Goal: Check status: Check status

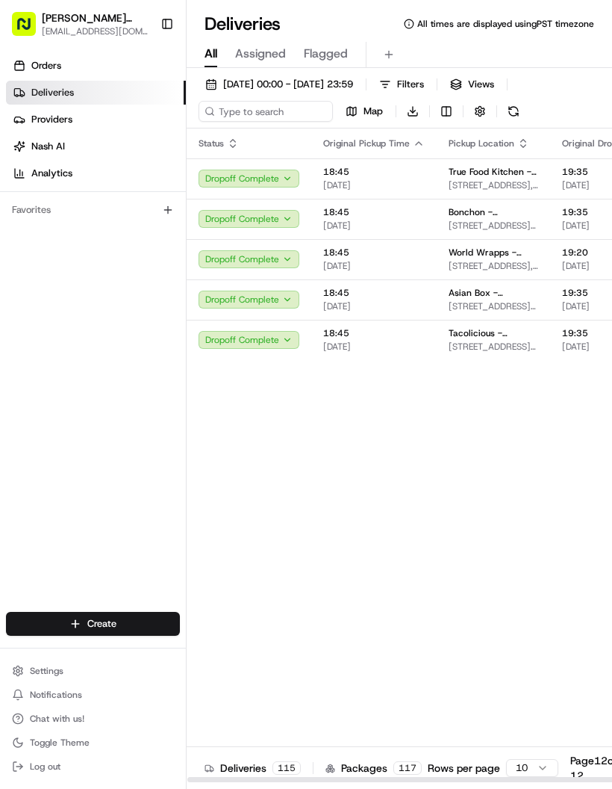
click at [317, 87] on span "[DATE] 00:00 - [DATE] 23:59" at bounding box center [288, 84] width 130 height 13
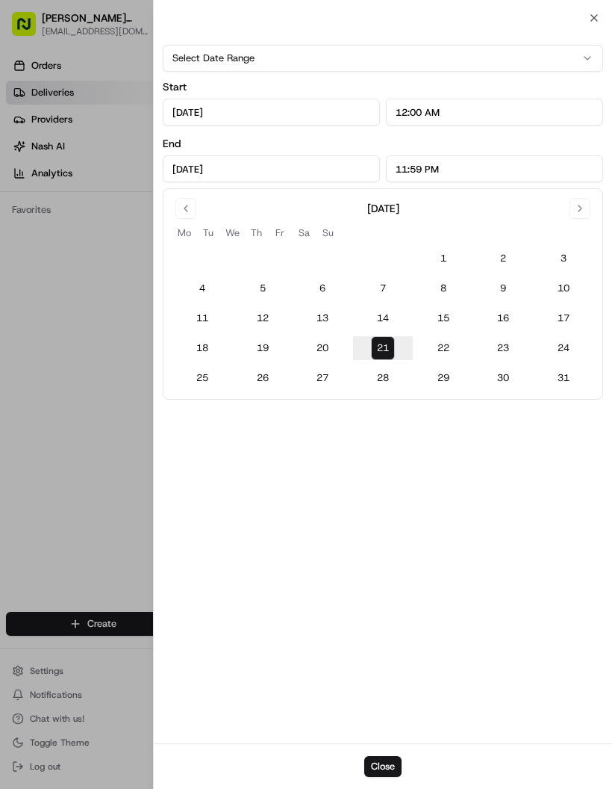
click at [436, 346] on button "22" at bounding box center [444, 348] width 24 height 24
click at [385, 344] on button "21" at bounding box center [383, 348] width 24 height 24
type input "[DATE]"
click at [439, 329] on button "15" at bounding box center [444, 318] width 24 height 24
click at [444, 334] on tbody "1 2 3 4 5 6 7 8 9 10 11 12 13 14 15 16 17 18 19 20 21 22 23 24 25 26 27 28 29 3…" at bounding box center [383, 314] width 421 height 149
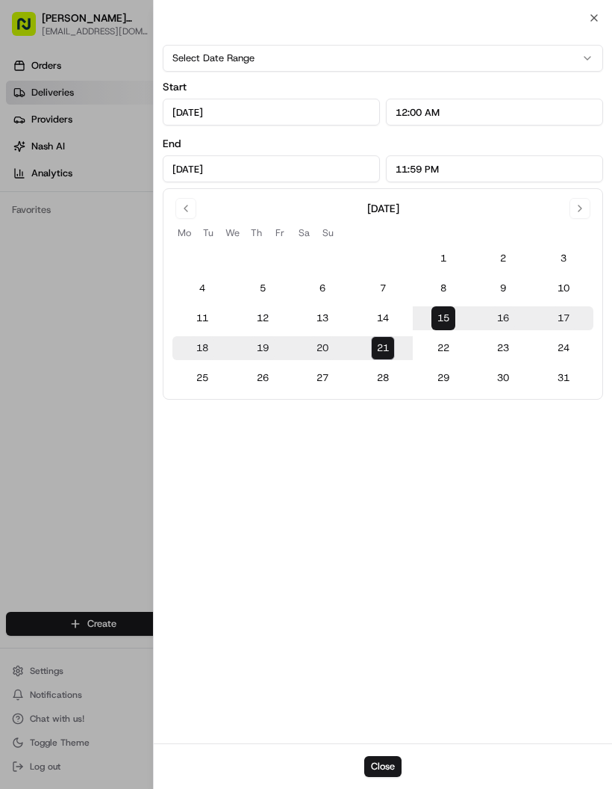
click at [438, 352] on button "22" at bounding box center [444, 348] width 24 height 24
type input "[DATE]"
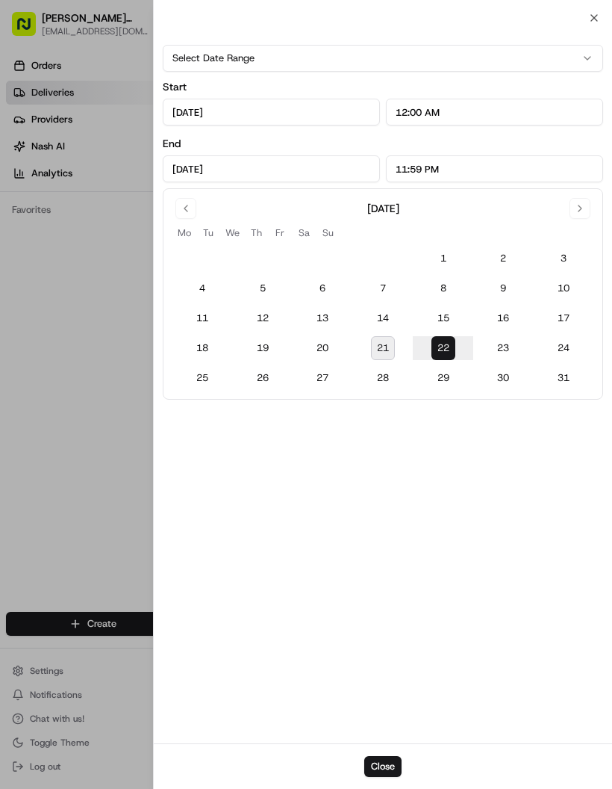
click at [446, 353] on button "22" at bounding box center [444, 348] width 24 height 24
click at [391, 763] on button "Close" at bounding box center [382, 766] width 37 height 21
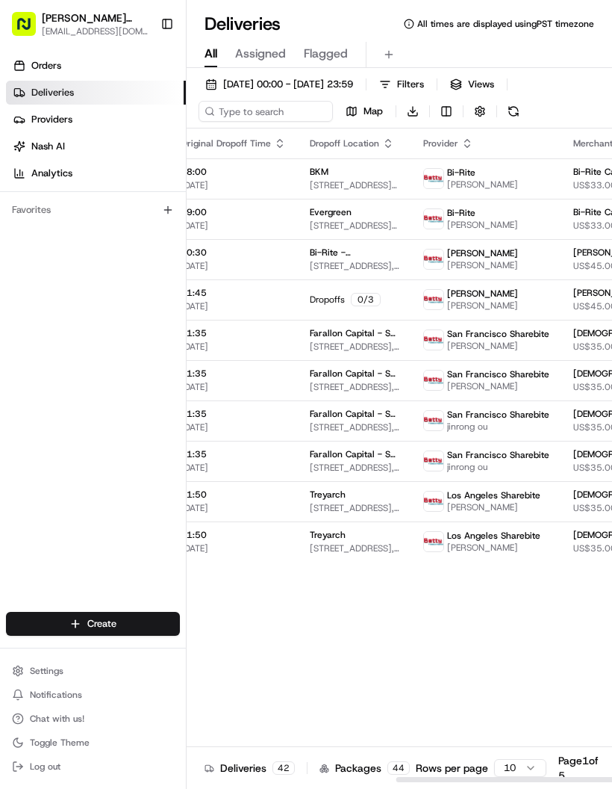
scroll to position [0, 152]
